Goal: Transaction & Acquisition: Purchase product/service

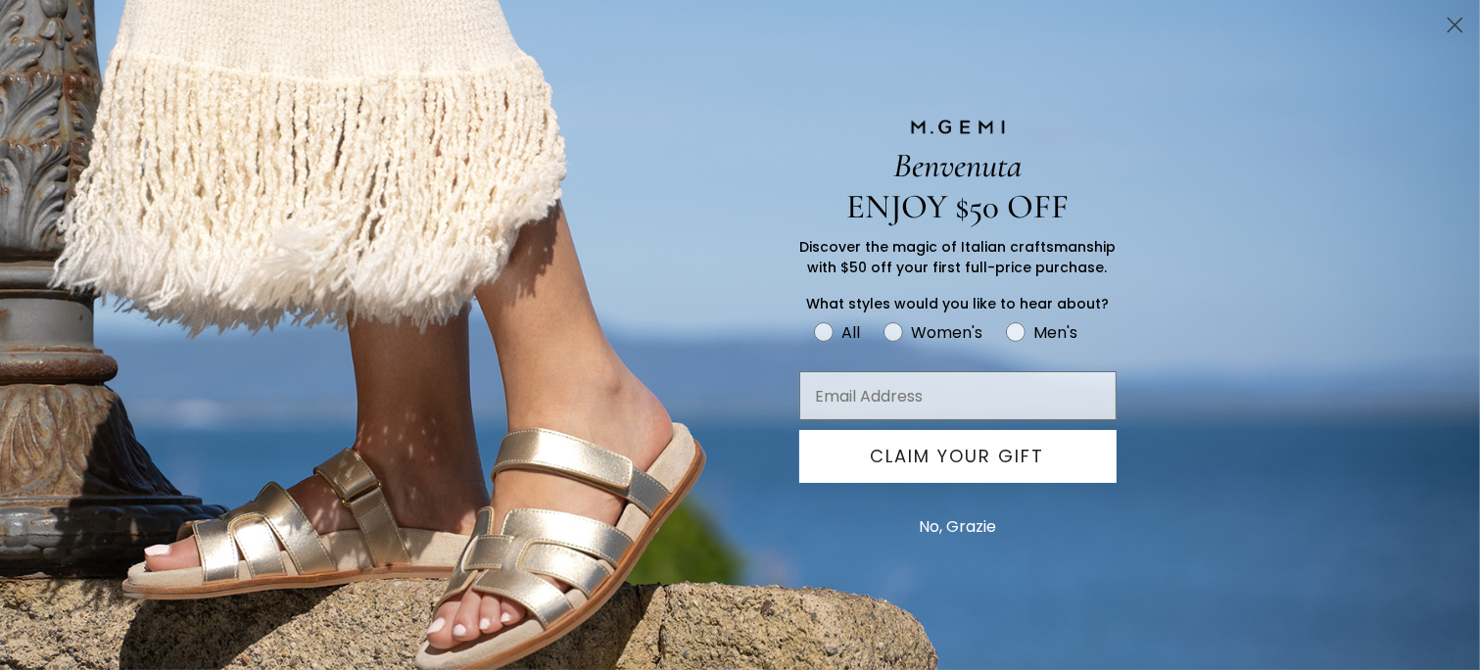
click at [1461, 16] on circle "Close dialog" at bounding box center [1455, 25] width 32 height 32
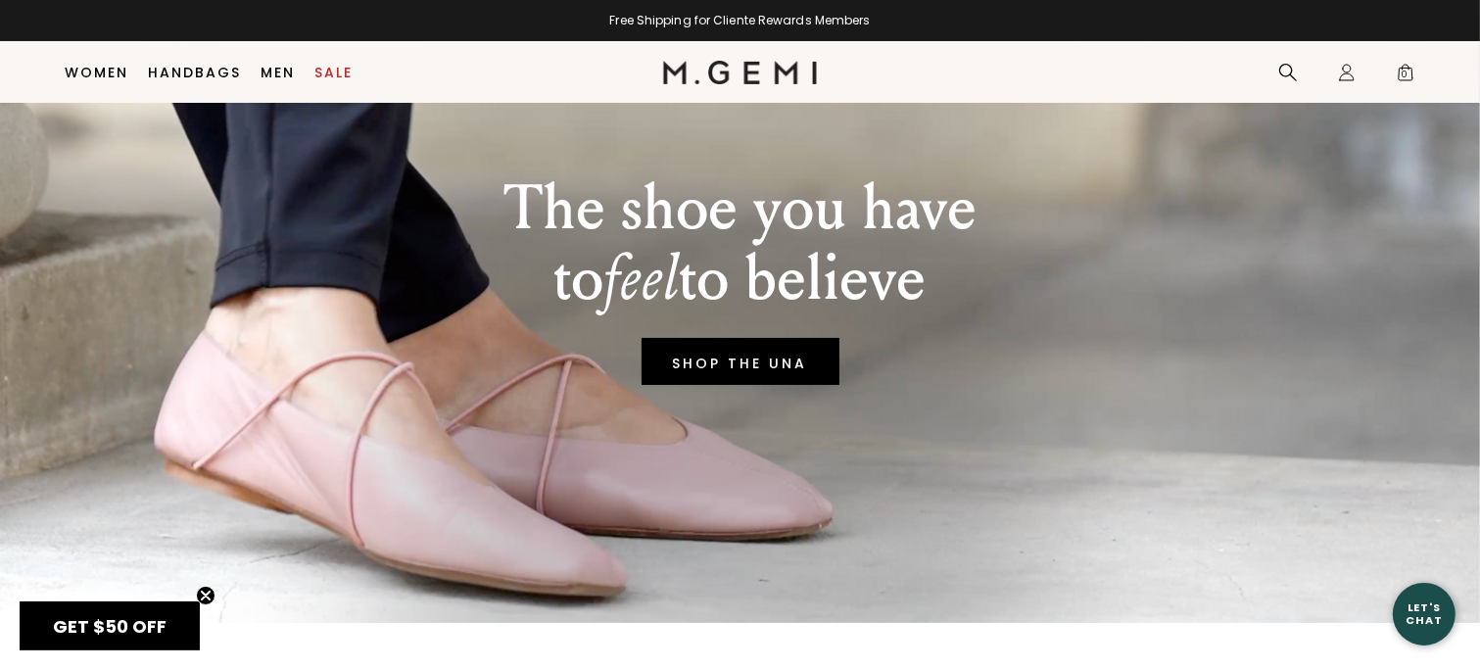
scroll to position [165, 0]
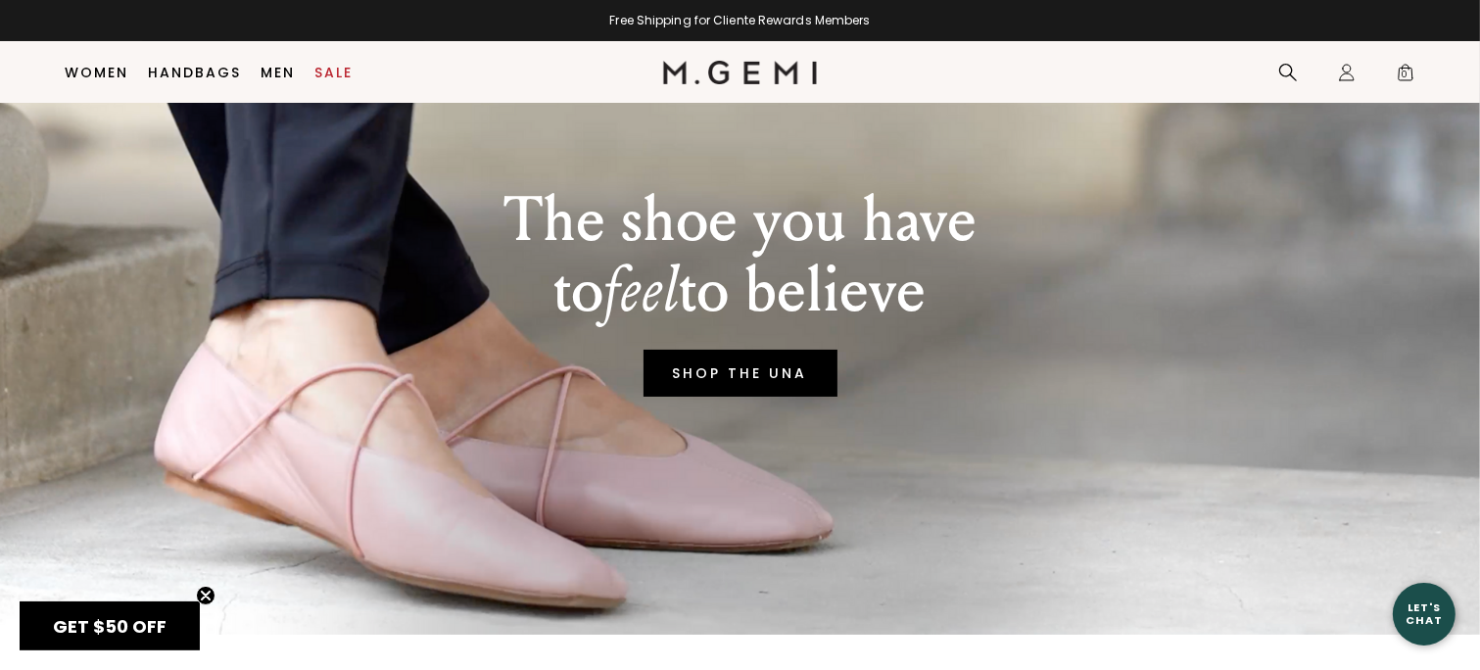
click at [769, 382] on link "SHOP THE UNA" at bounding box center [741, 373] width 194 height 47
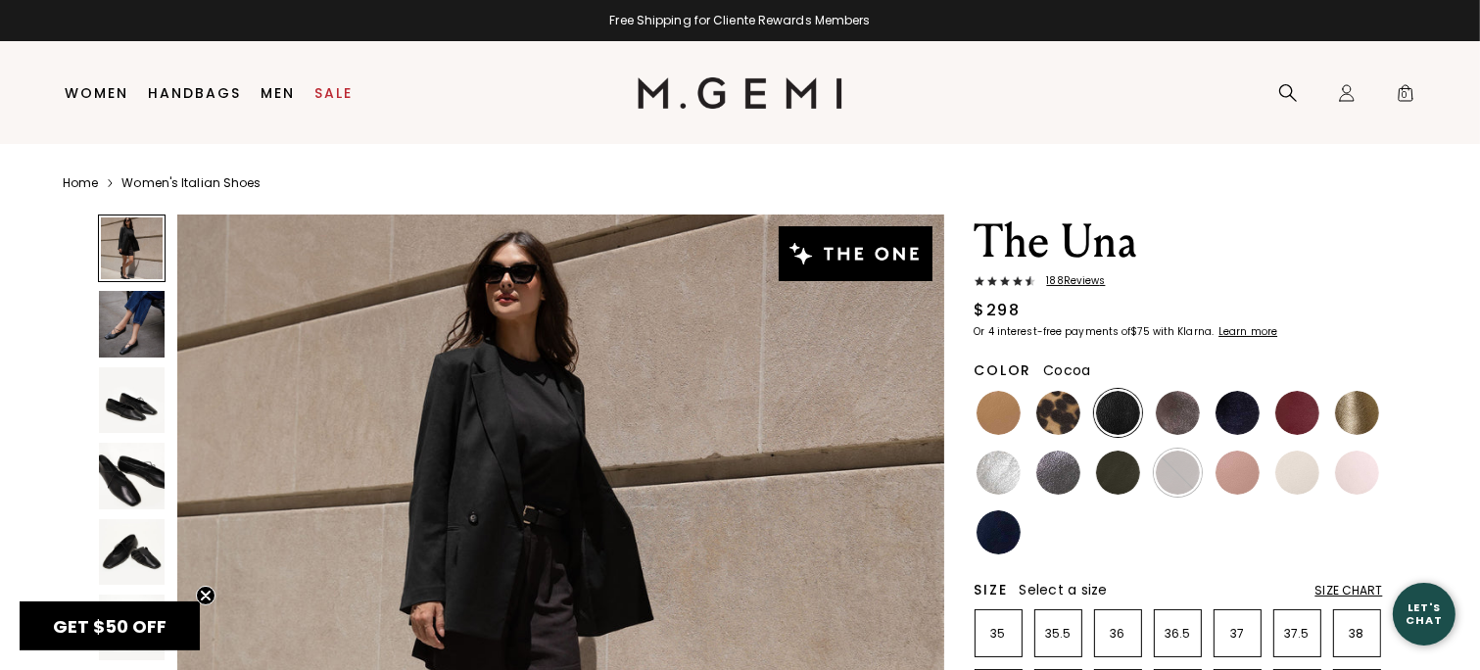
click at [1173, 408] on img at bounding box center [1178, 413] width 44 height 44
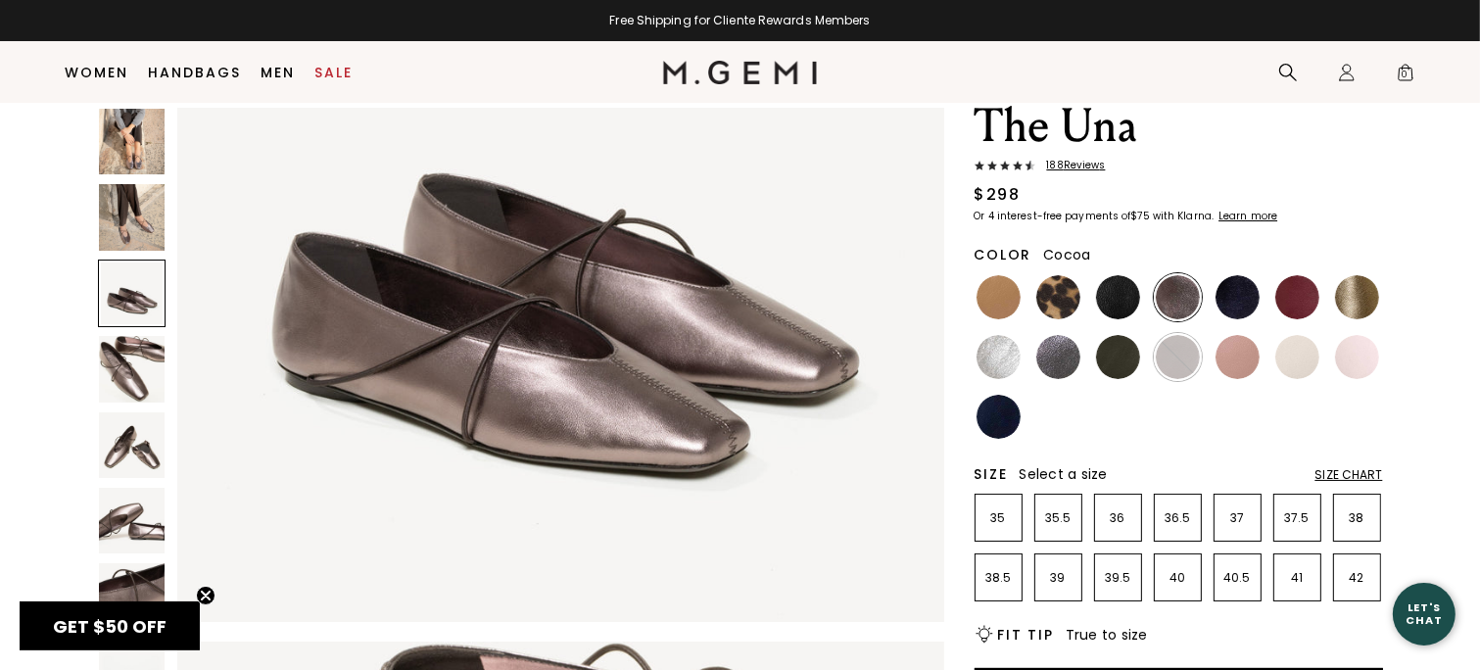
scroll to position [63, 0]
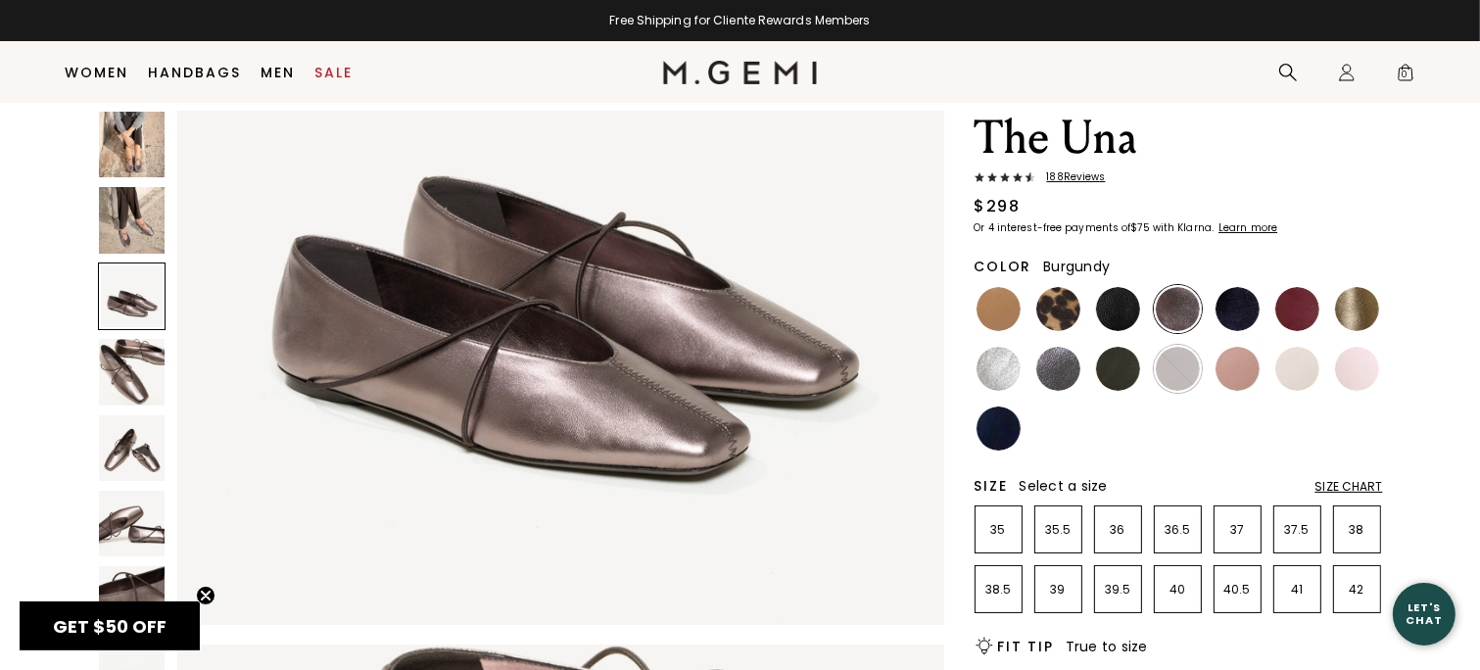
click at [1287, 304] on img at bounding box center [1297, 309] width 44 height 44
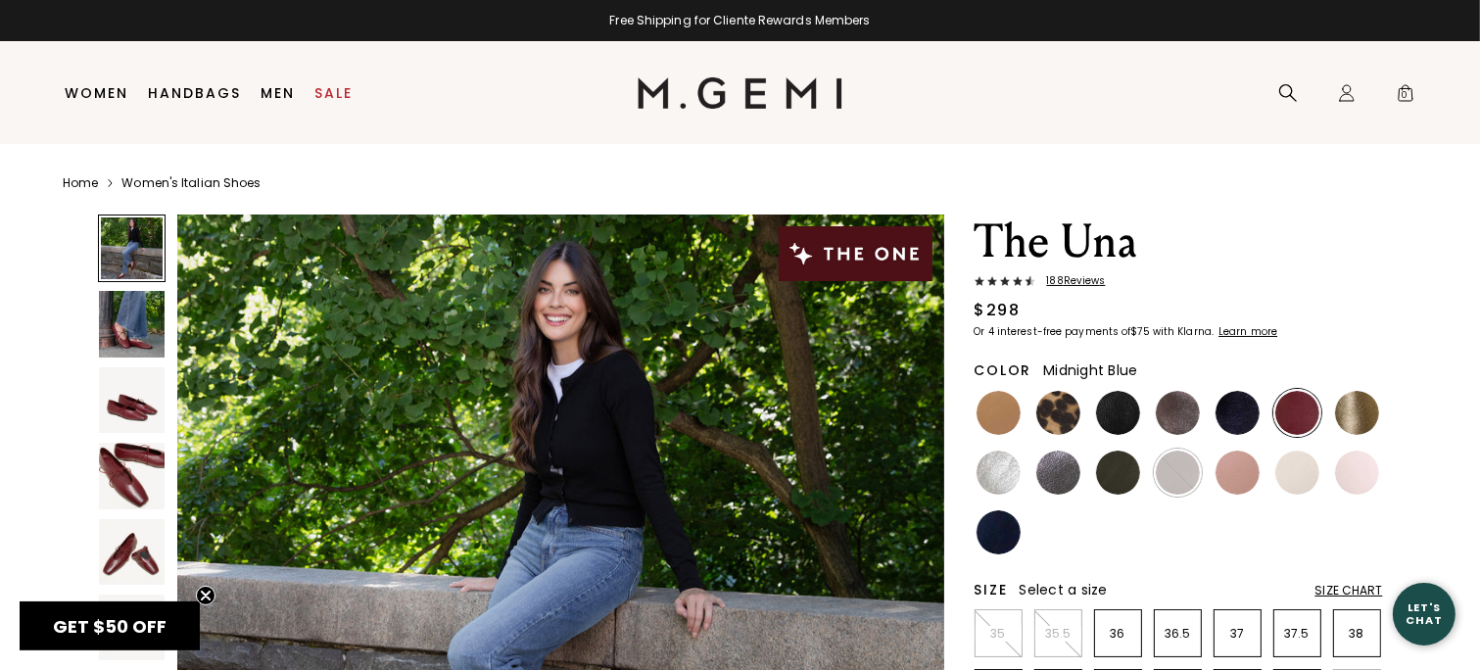
click at [1221, 414] on img at bounding box center [1238, 413] width 44 height 44
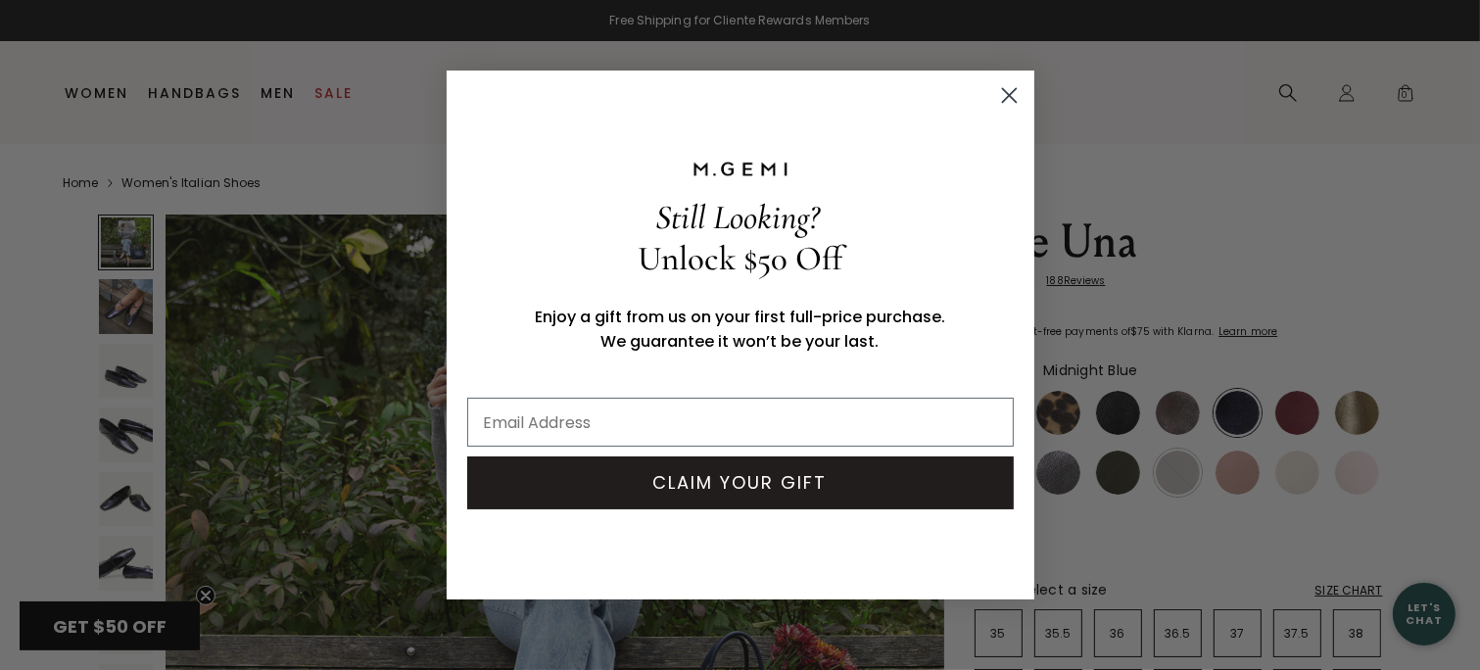
click at [1003, 94] on circle "Close dialog" at bounding box center [1008, 95] width 32 height 32
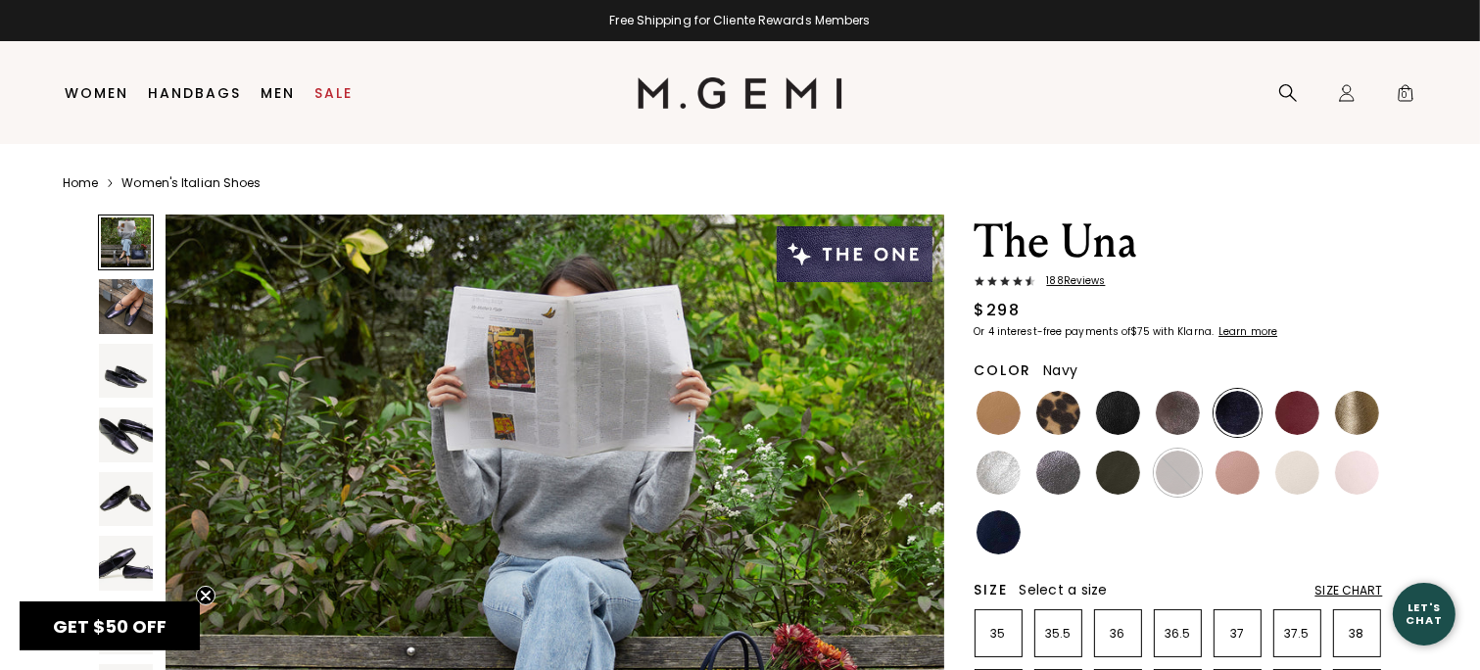
click at [1005, 530] on img at bounding box center [999, 532] width 44 height 44
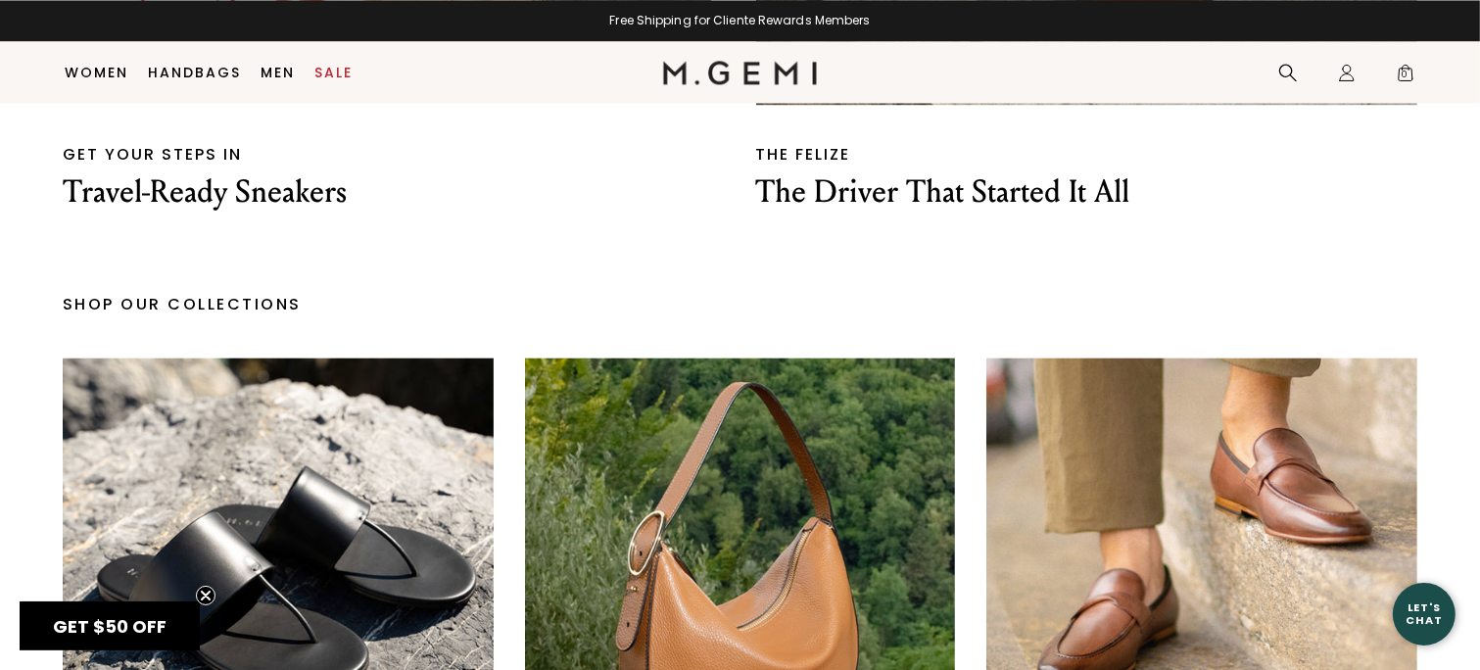
scroll to position [3605, 0]
